Goal: Information Seeking & Learning: Learn about a topic

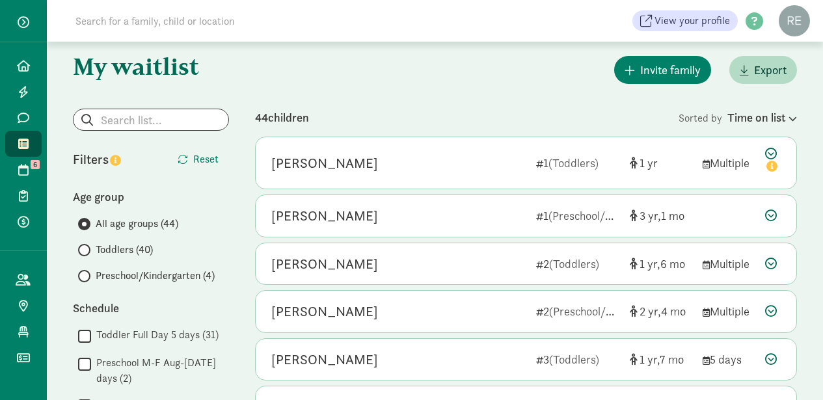
scroll to position [14, 0]
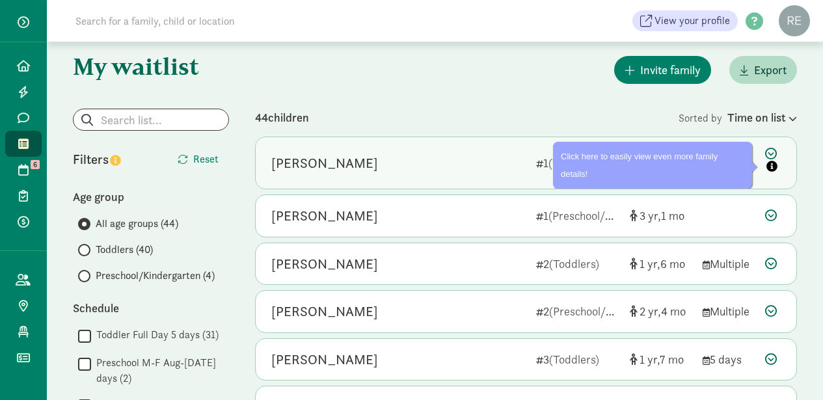
click at [773, 172] on button "Pin (open by clicking or pressing space/enter)" at bounding box center [772, 167] width 14 height 16
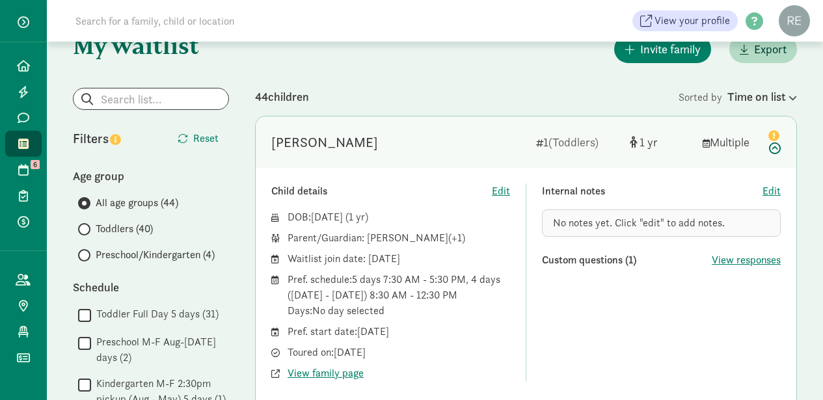
scroll to position [46, 0]
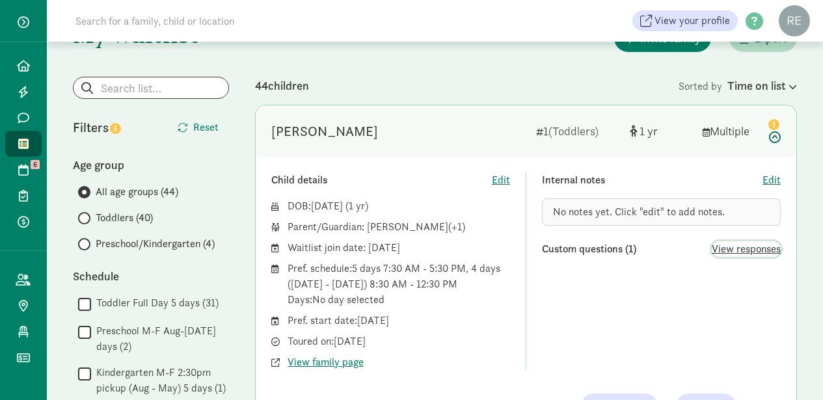
click at [753, 243] on span "View responses" at bounding box center [746, 249] width 69 height 16
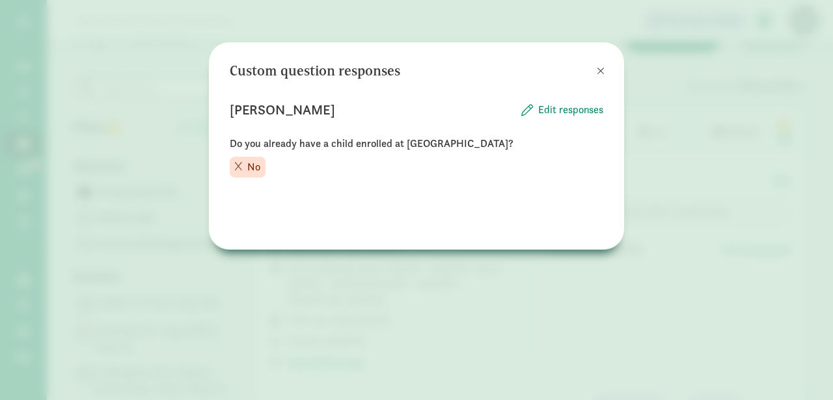
click at [599, 73] on span at bounding box center [601, 71] width 8 height 10
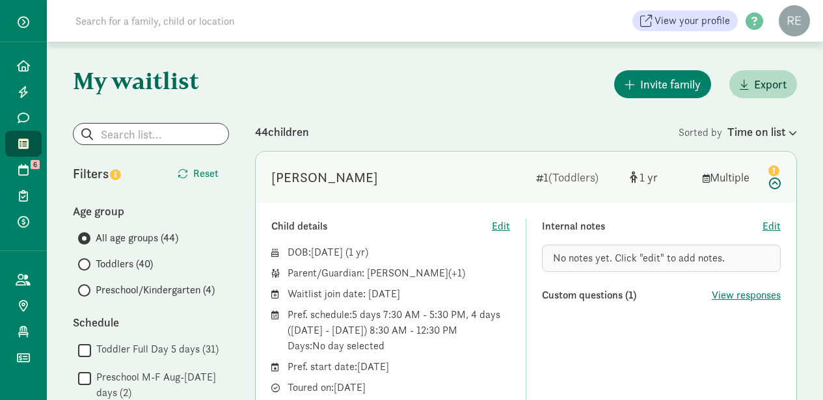
scroll to position [0, 0]
click at [437, 100] on div "Invite family Export" at bounding box center [526, 84] width 542 height 33
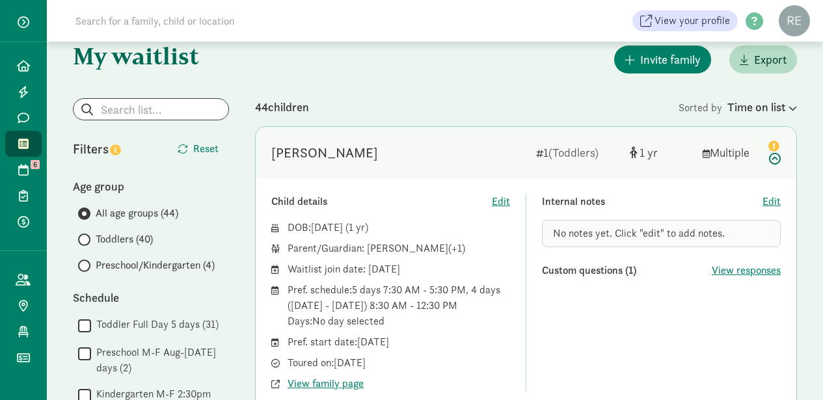
scroll to position [26, 0]
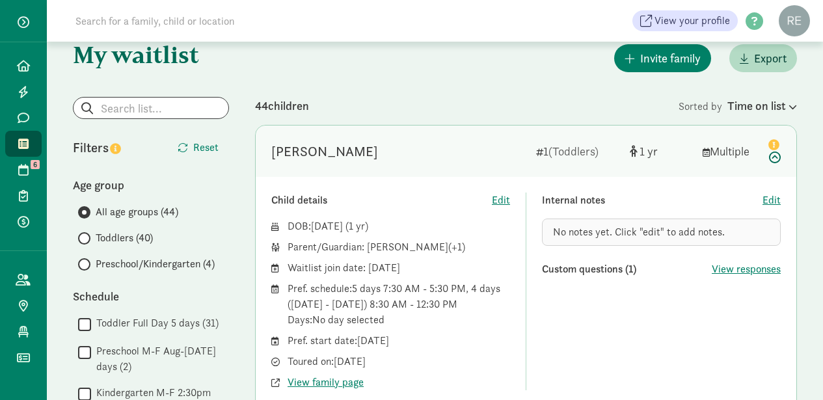
click at [84, 239] on input "Toddlers (40)" at bounding box center [82, 238] width 8 height 8
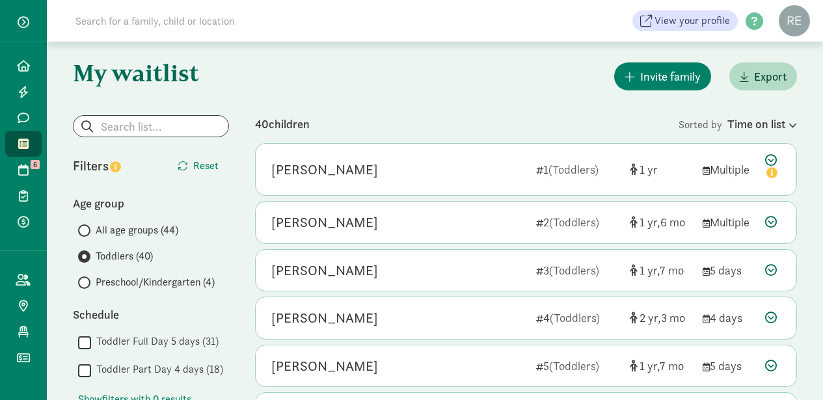
scroll to position [10, 0]
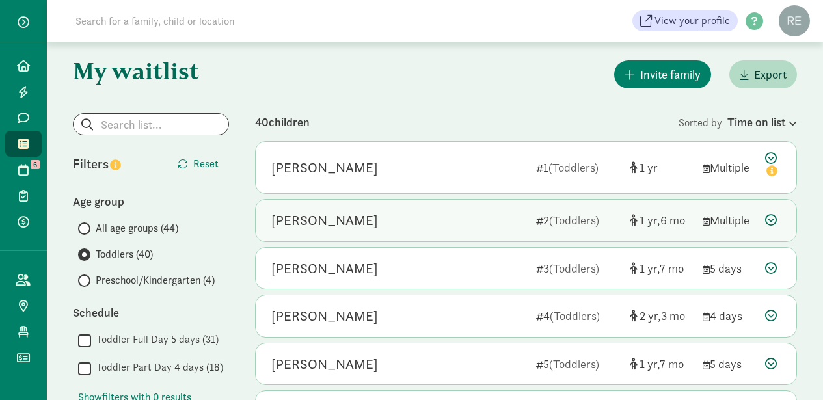
click at [478, 204] on div "Benson Houpt 2 (Toddlers) 1 6 Multiple" at bounding box center [526, 221] width 541 height 42
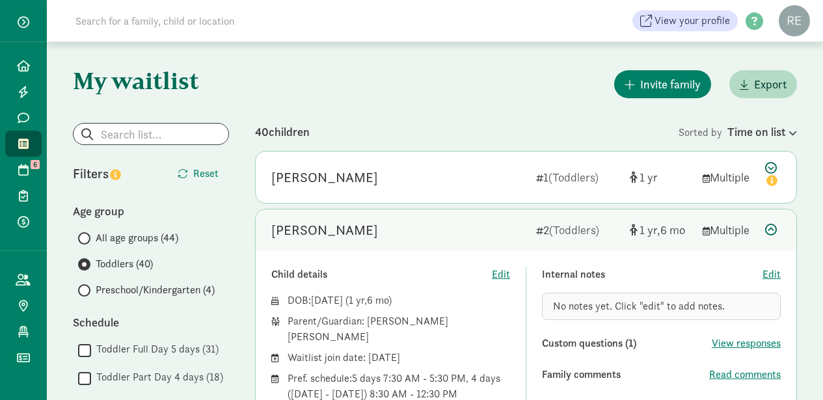
scroll to position [0, 0]
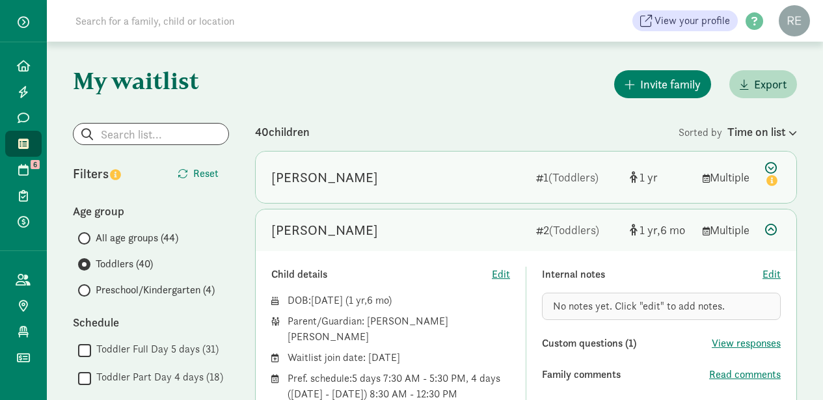
click at [364, 182] on div "Florence Connell" at bounding box center [324, 177] width 107 height 21
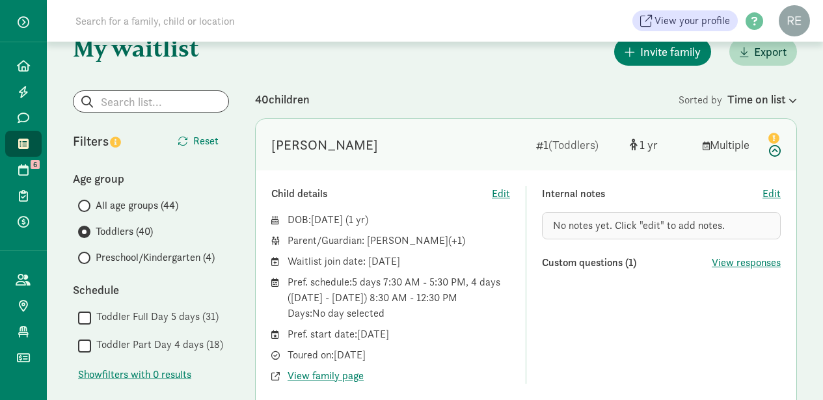
scroll to position [34, 0]
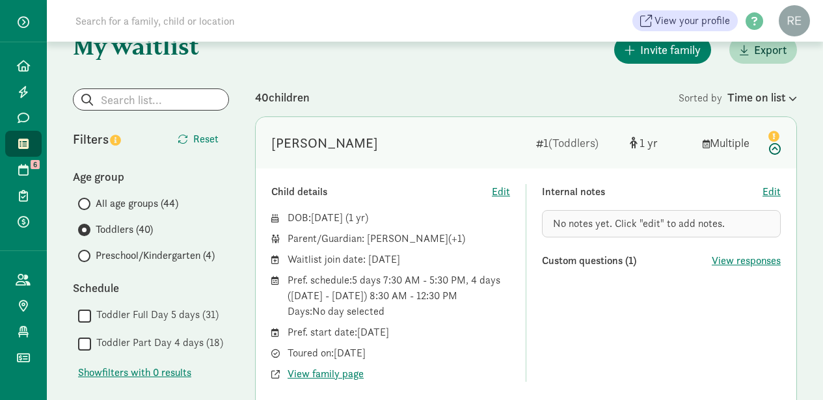
click at [445, 182] on div "Child details Edit DOB: Aug 25, 2024 ( 1 ) Parent/Guardian: Seán Connell (+1) W…" at bounding box center [526, 308] width 541 height 279
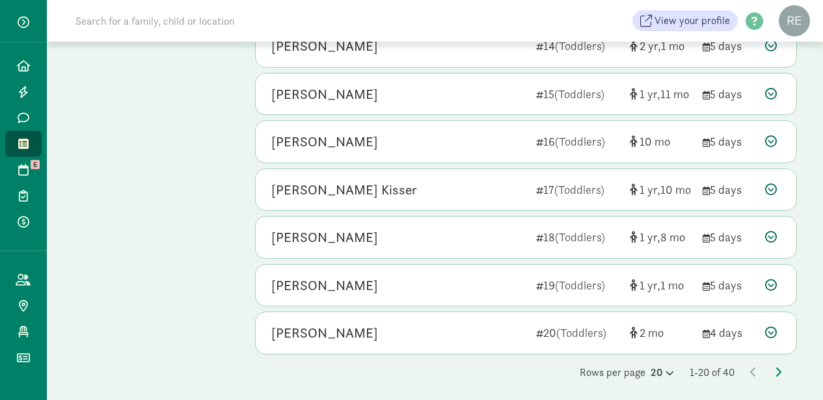
scroll to position [1036, 0]
click at [663, 370] on icon at bounding box center [668, 374] width 11 height 8
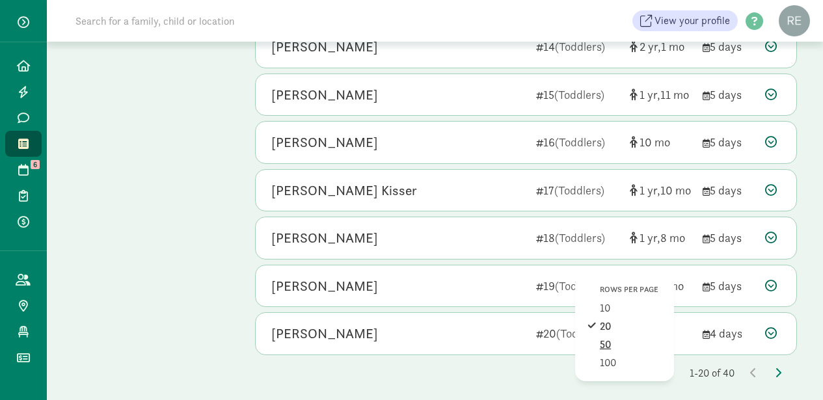
click at [614, 337] on div "50" at bounding box center [631, 345] width 62 height 16
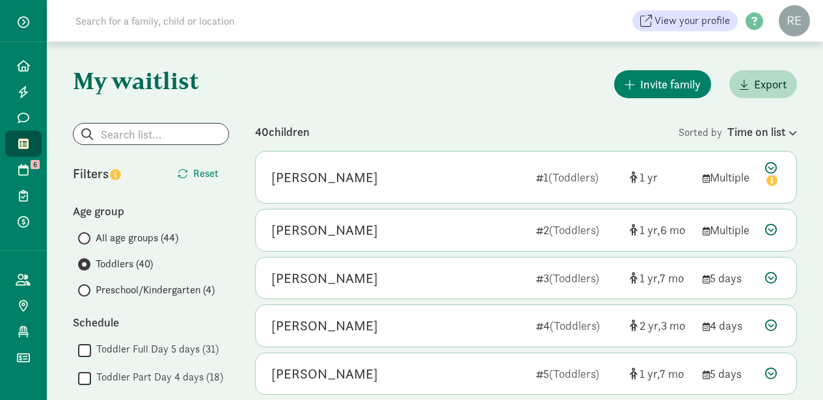
scroll to position [0, 0]
click at [87, 290] on span at bounding box center [84, 290] width 12 height 12
click at [87, 290] on input "Preschool/Kindergarten (4)" at bounding box center [82, 290] width 8 height 8
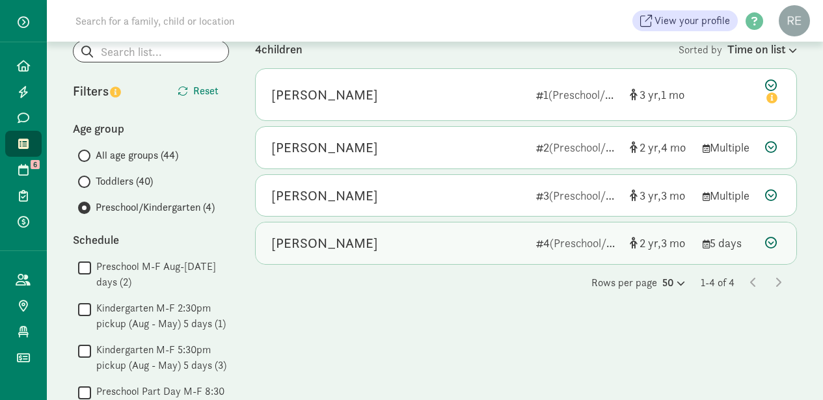
scroll to position [83, 0]
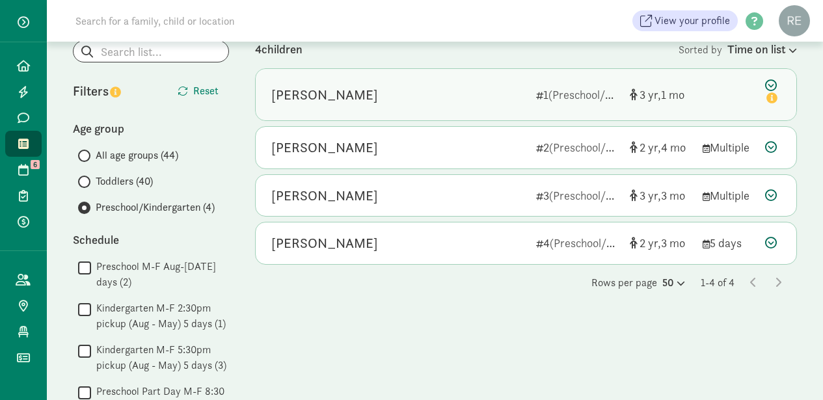
click at [377, 103] on div "[PERSON_NAME]" at bounding box center [398, 95] width 254 height 21
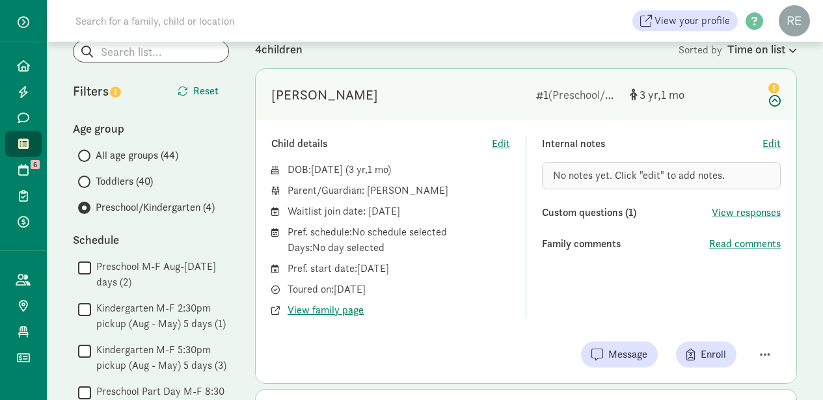
click at [442, 181] on div "DOB: Aug 7, 2022 ( 3 1 ) Parent/Guardian: Robin Shelley Waitlist join date: Oct…" at bounding box center [390, 240] width 239 height 156
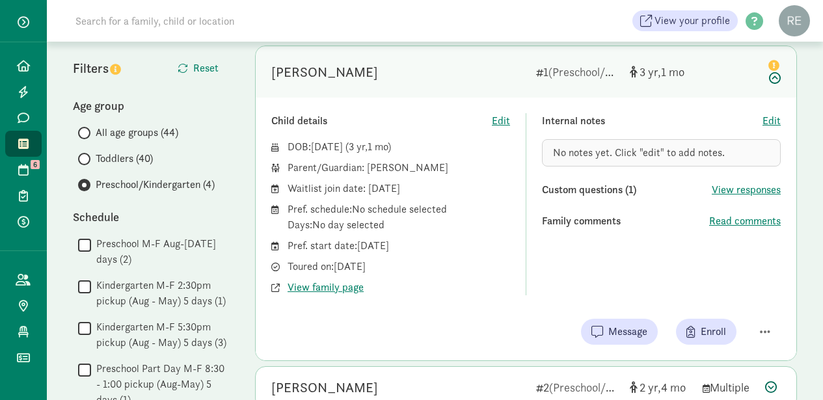
scroll to position [107, 0]
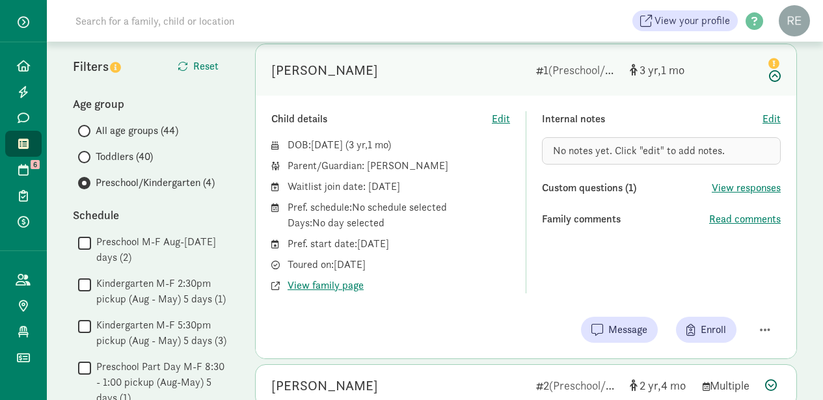
click at [442, 181] on div "Waitlist join date: October 26, 2024" at bounding box center [399, 187] width 223 height 16
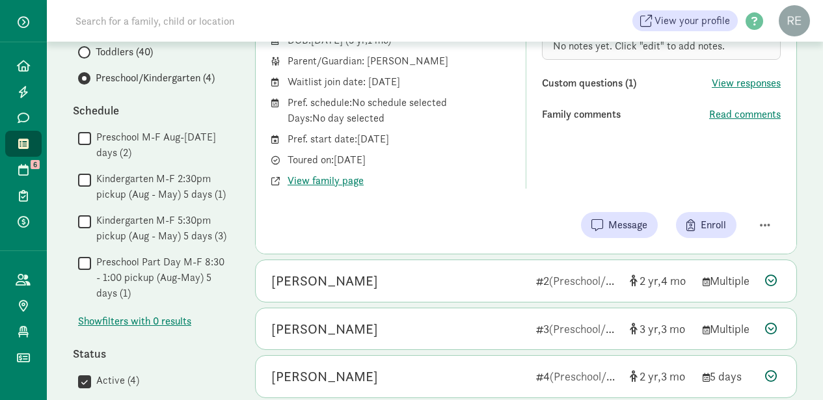
scroll to position [215, 0]
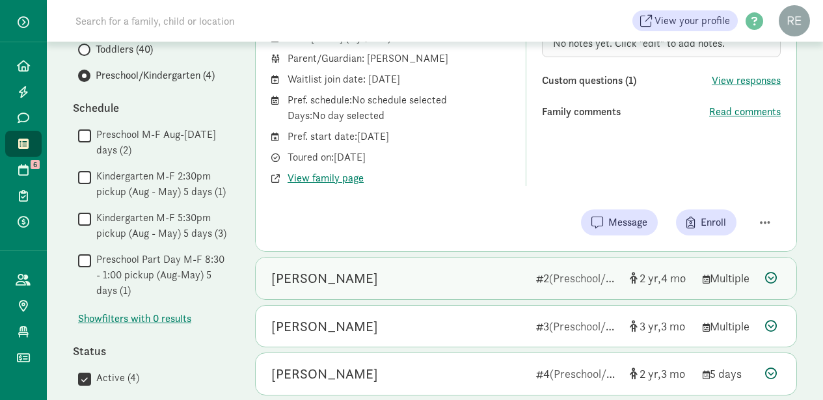
click at [392, 271] on div "Ryan Hoerner" at bounding box center [398, 278] width 254 height 21
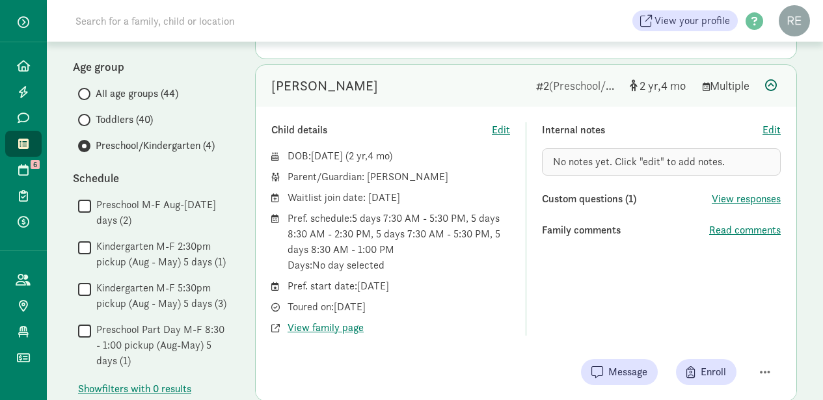
scroll to position [146, 0]
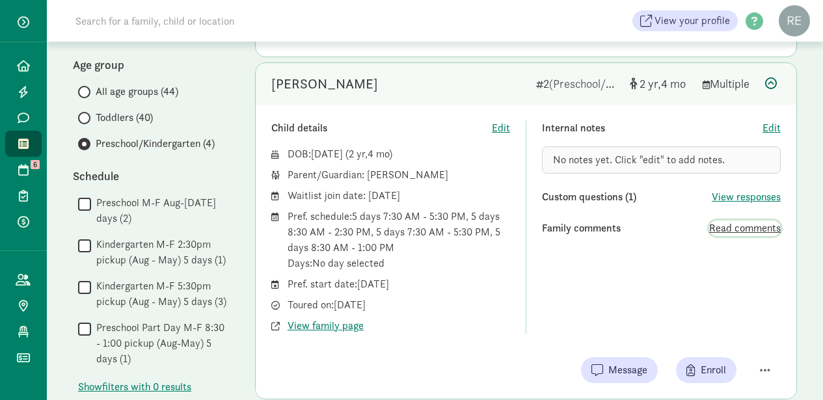
click at [735, 229] on span "Read comments" at bounding box center [745, 229] width 72 height 16
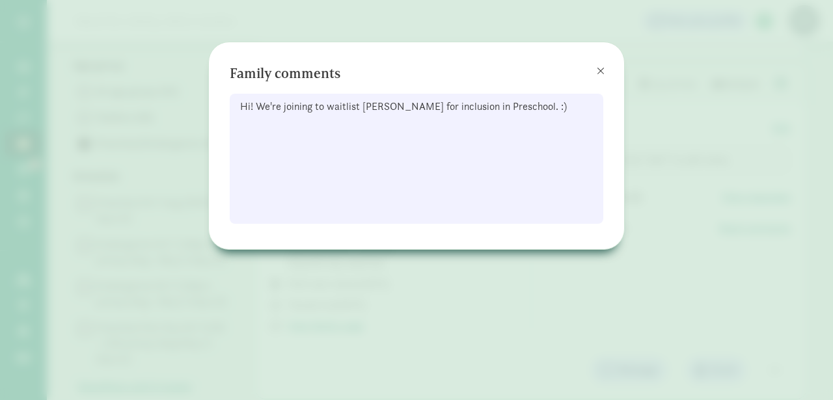
click at [601, 72] on span at bounding box center [601, 71] width 8 height 10
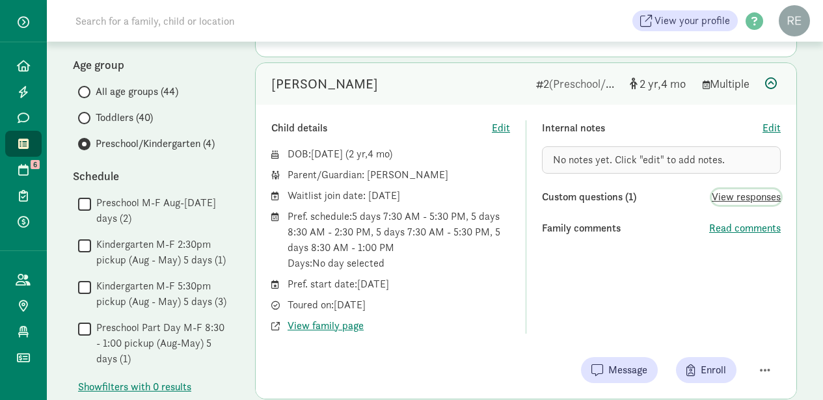
click at [719, 198] on span "View responses" at bounding box center [746, 197] width 69 height 16
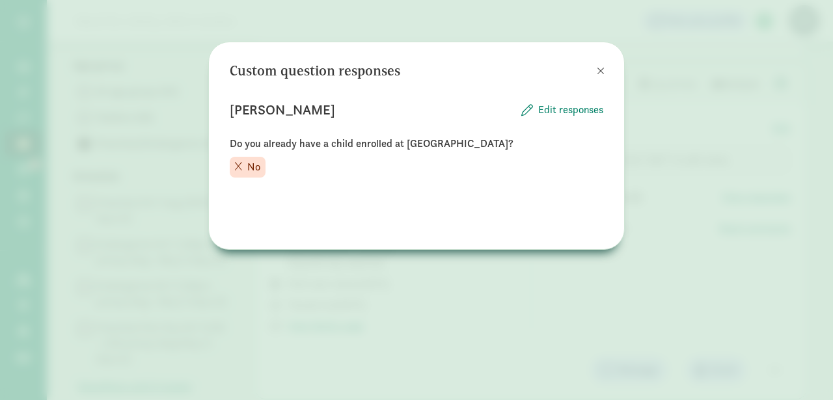
click at [603, 72] on span at bounding box center [601, 71] width 8 height 10
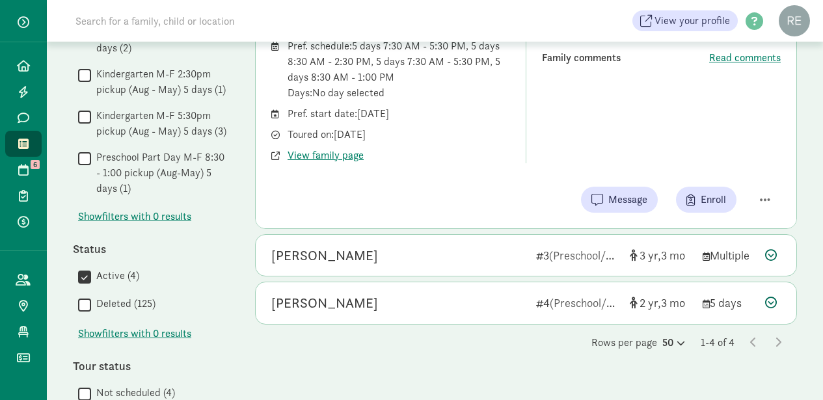
scroll to position [318, 0]
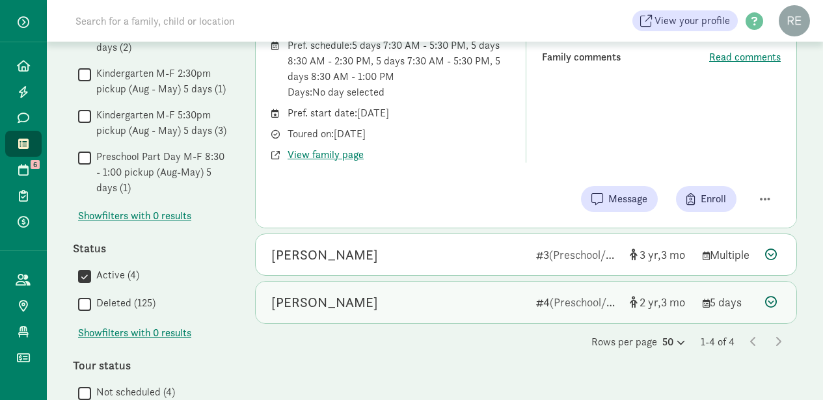
click at [460, 301] on div "Ellis Miller" at bounding box center [398, 302] width 254 height 21
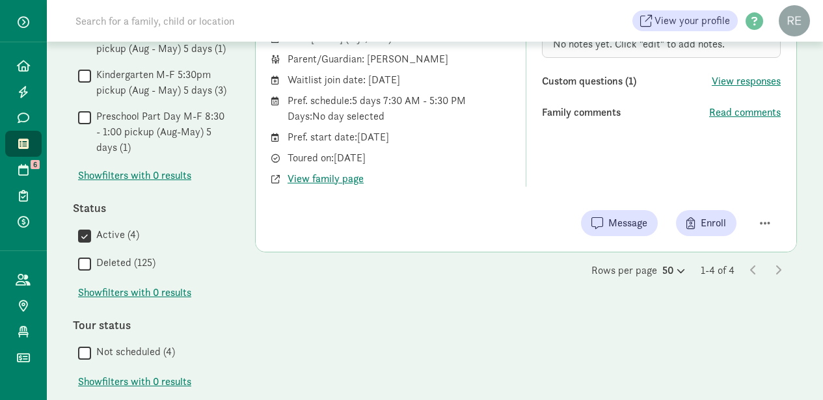
scroll to position [358, 0]
click at [282, 333] on div "4 children Sorted by Time on list Fiona Shelley 1 (Preschool/Kindergarten) 3 1 …" at bounding box center [526, 85] width 542 height 640
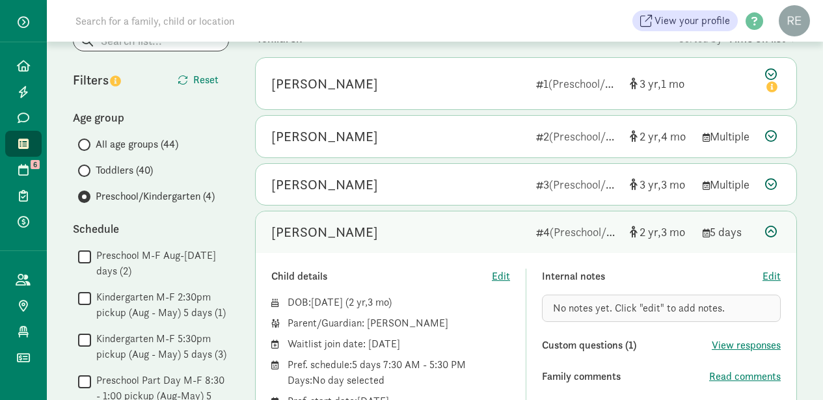
scroll to position [92, 0]
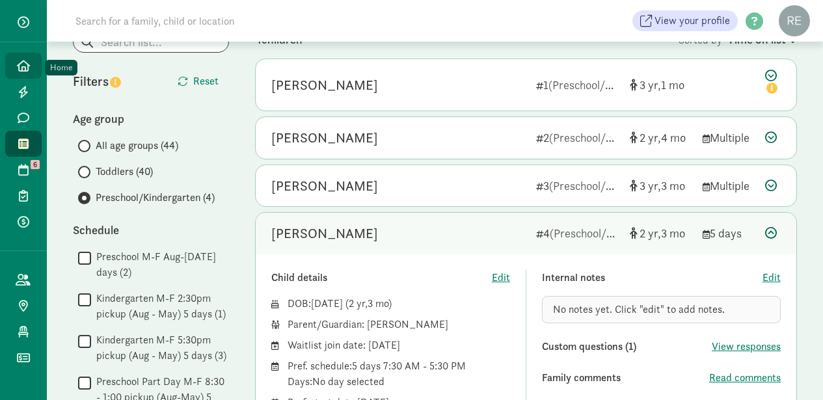
click at [20, 64] on icon at bounding box center [23, 66] width 13 height 12
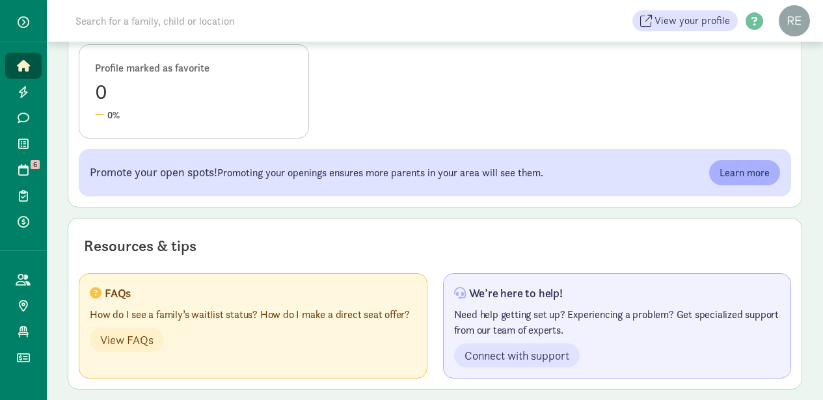
scroll to position [675, 0]
click at [646, 179] on div "Promote your open spots! Promoting your openings ensures more parents in your a…" at bounding box center [435, 174] width 713 height 48
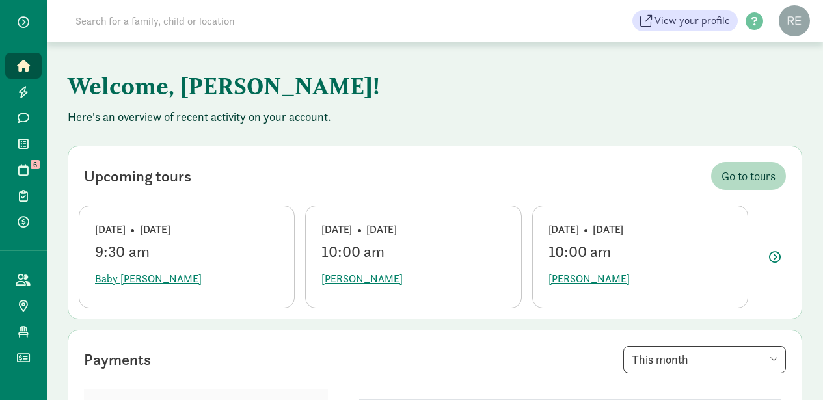
scroll to position [0, 0]
click at [25, 144] on icon at bounding box center [23, 144] width 10 height 12
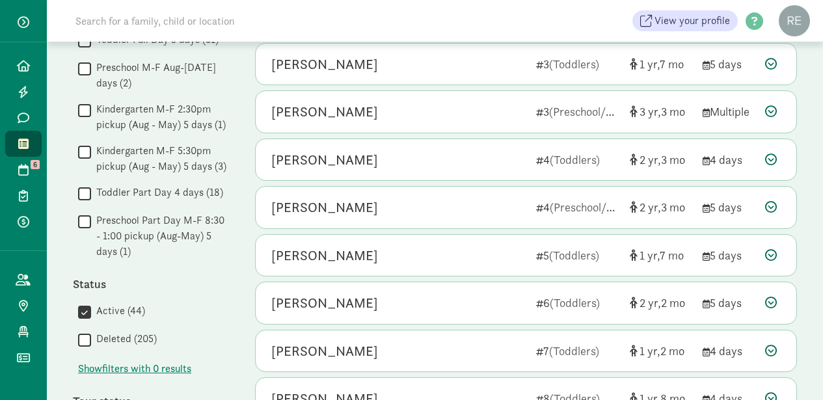
scroll to position [314, 0]
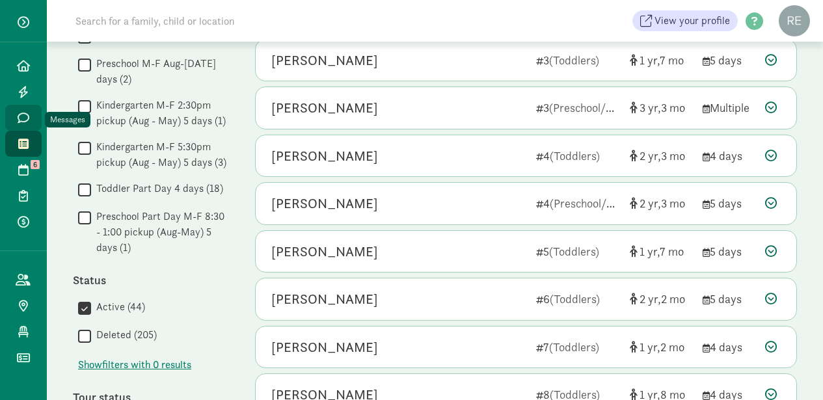
click at [23, 113] on icon at bounding box center [24, 118] width 12 height 12
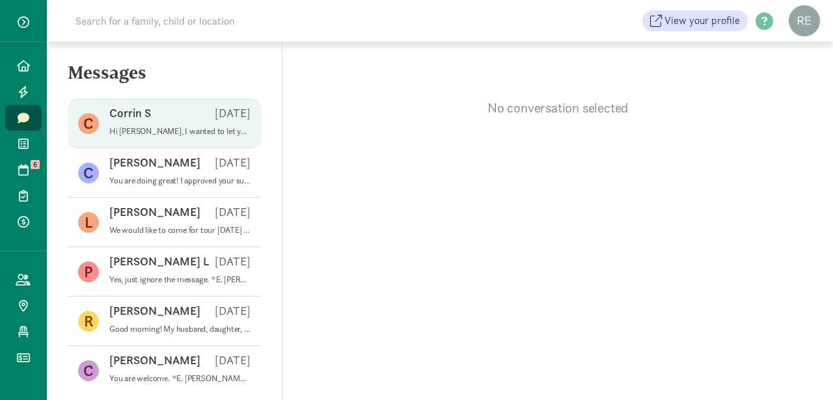
click at [197, 124] on div "Corrin S Aug 02" at bounding box center [179, 115] width 141 height 21
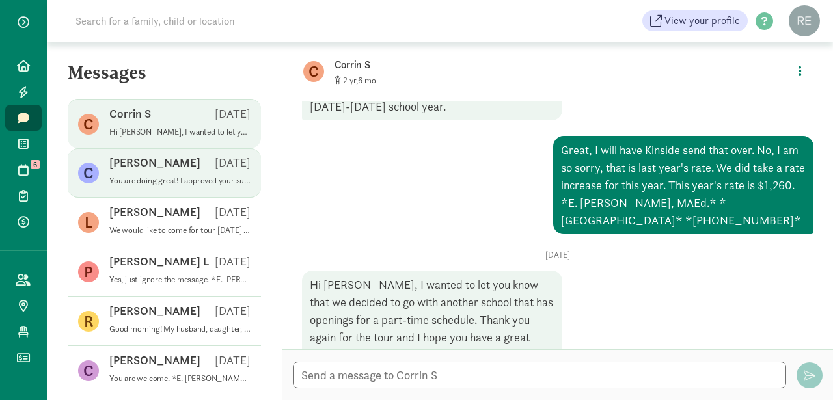
click at [163, 158] on div "Claudia G Aug 01" at bounding box center [179, 165] width 141 height 21
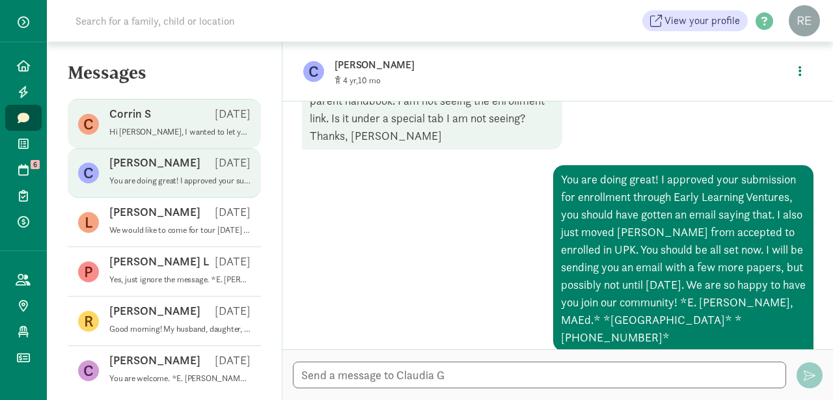
click at [152, 122] on div "Corrin S Aug 02" at bounding box center [179, 116] width 141 height 21
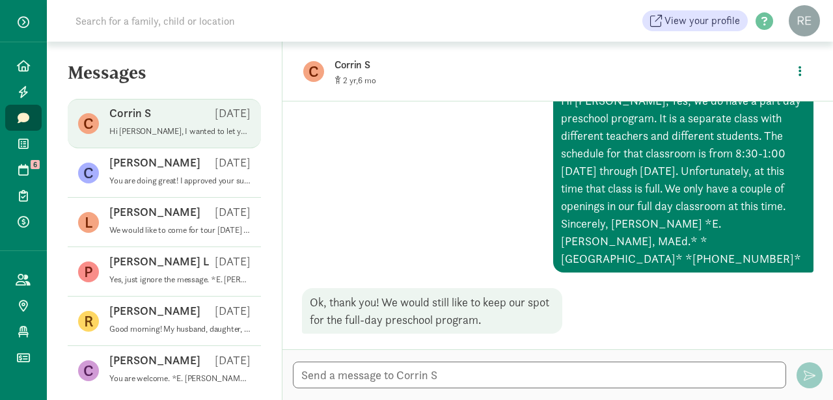
scroll to position [212, 0]
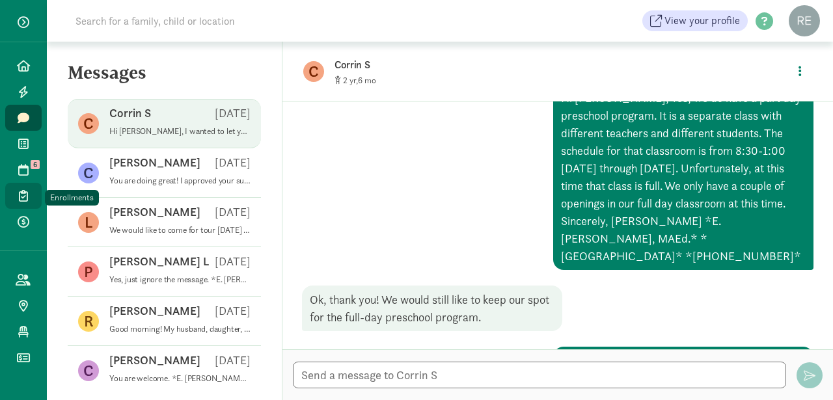
click at [25, 198] on icon at bounding box center [23, 196] width 9 height 12
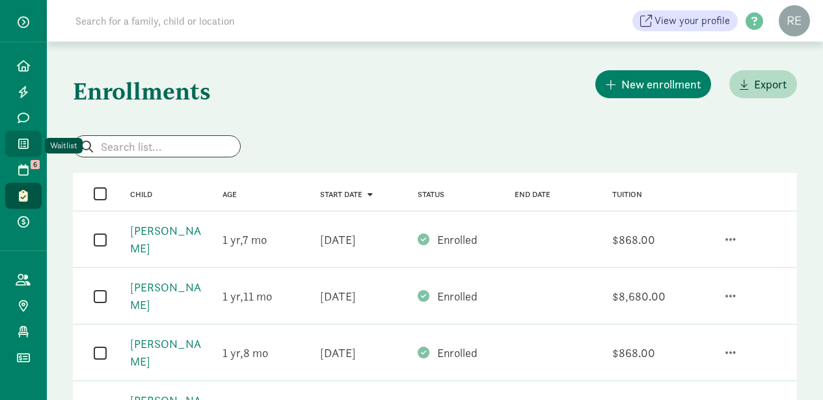
click at [20, 146] on icon at bounding box center [23, 144] width 10 height 12
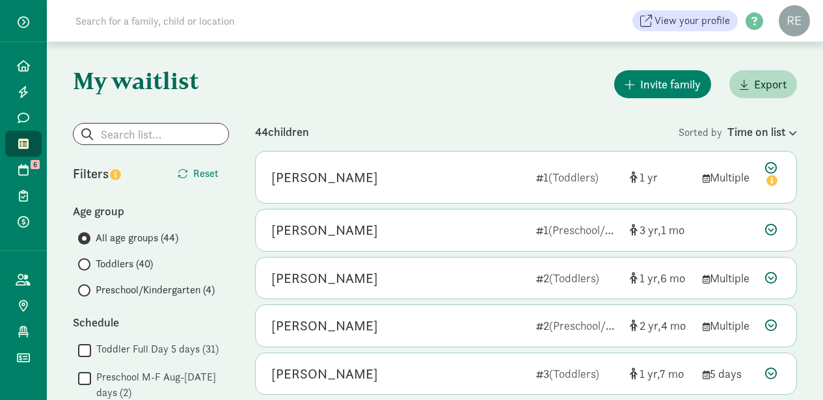
click at [84, 292] on input "Preschool/Kindergarten (4)" at bounding box center [82, 290] width 8 height 8
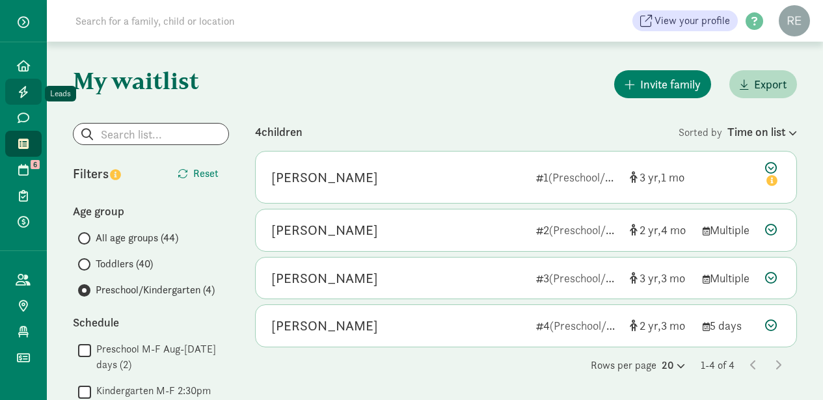
click at [29, 92] on span at bounding box center [23, 92] width 15 height 12
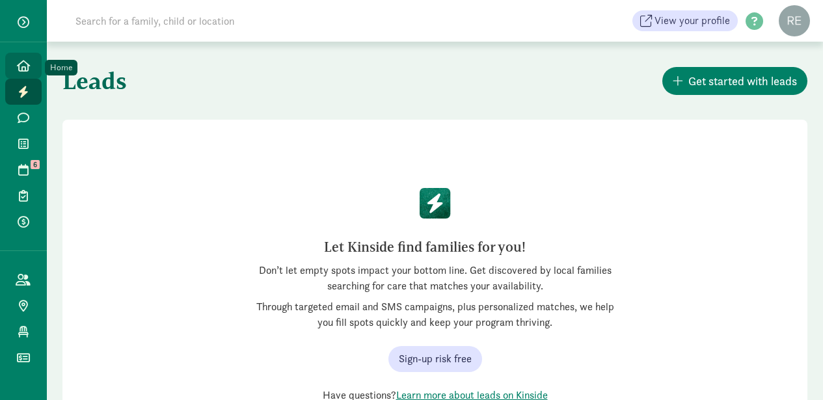
click at [27, 62] on icon at bounding box center [23, 66] width 13 height 12
click at [23, 69] on icon at bounding box center [23, 66] width 13 height 12
click at [156, 189] on div "Let Kinside find families for you! Don’t let empty spots impact your bottom lin…" at bounding box center [434, 282] width 745 height 324
click at [21, 66] on icon at bounding box center [23, 66] width 13 height 12
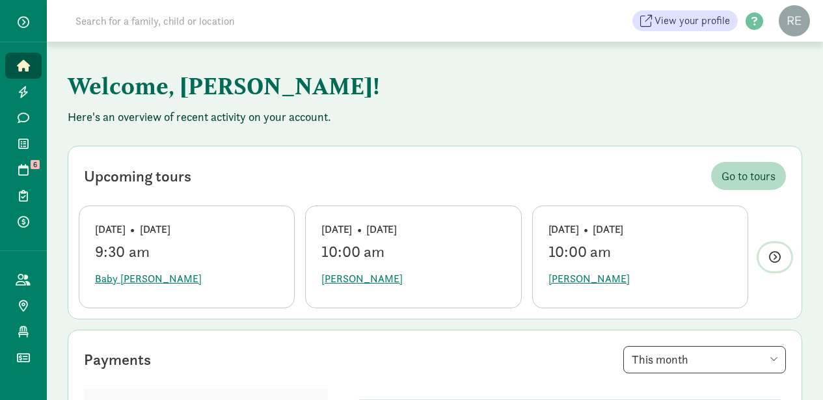
click at [775, 251] on icon "button" at bounding box center [775, 257] width 12 height 12
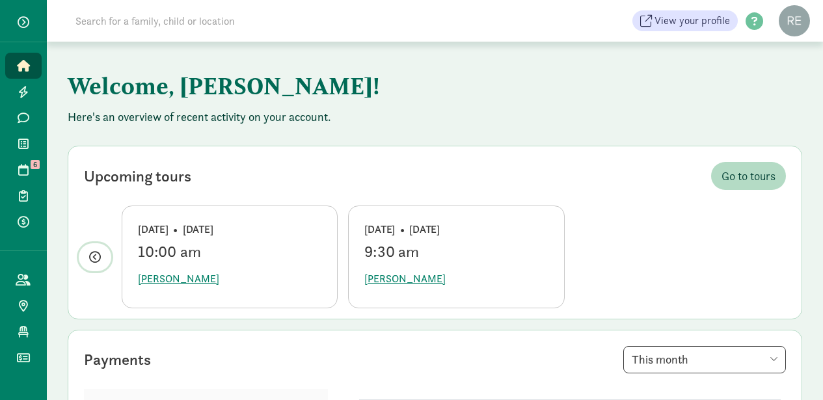
click at [95, 251] on icon "button" at bounding box center [95, 257] width 12 height 12
